Goal: Task Accomplishment & Management: Manage account settings

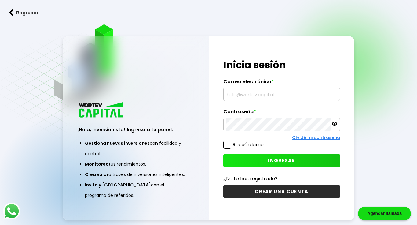
type input "[EMAIL_ADDRESS][DOMAIN_NAME]"
click at [295, 157] on span "INGRESAR" at bounding box center [281, 160] width 27 height 6
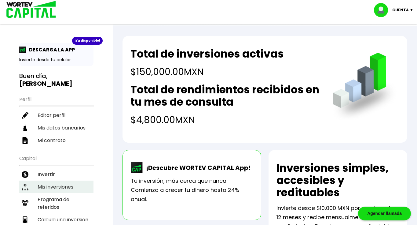
click at [52, 180] on li "Mis inversiones" at bounding box center [56, 186] width 74 height 13
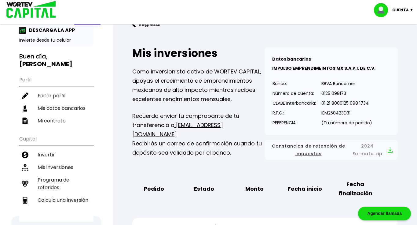
scroll to position [13, 0]
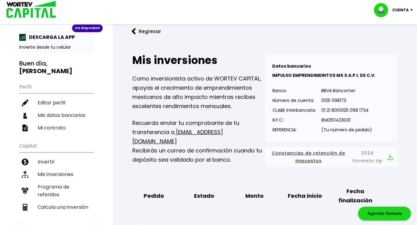
click at [407, 10] on p "Cuenta" at bounding box center [401, 10] width 17 height 9
click at [385, 38] on li "Cerrar sesión" at bounding box center [394, 41] width 49 height 13
